Goal: Navigation & Orientation: Find specific page/section

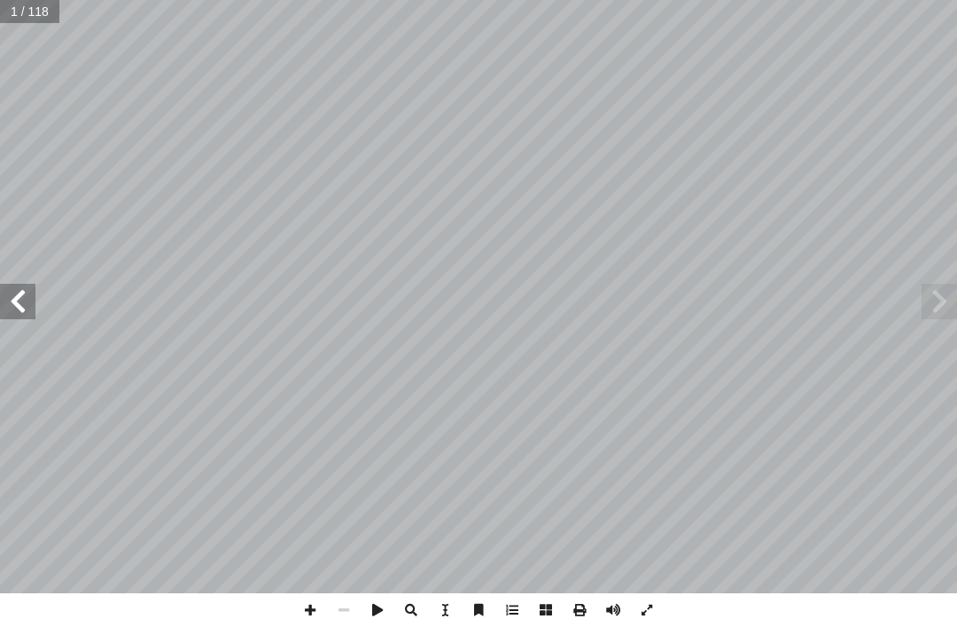
click at [12, 305] on span at bounding box center [17, 301] width 35 height 35
click at [949, 286] on span at bounding box center [939, 301] width 35 height 35
click at [928, 302] on span at bounding box center [939, 301] width 35 height 35
click at [10, 298] on span at bounding box center [17, 301] width 35 height 35
click at [7, 303] on span at bounding box center [17, 301] width 35 height 35
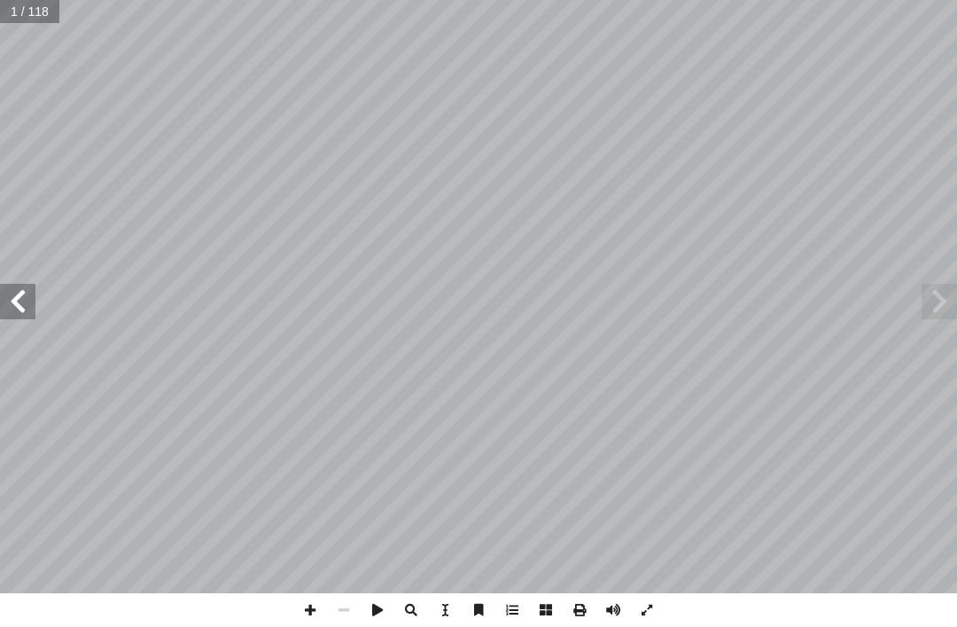
click at [12, 305] on span at bounding box center [17, 301] width 35 height 35
click at [12, 306] on span at bounding box center [17, 301] width 35 height 35
click at [14, 312] on span at bounding box center [17, 301] width 35 height 35
